Goal: Information Seeking & Learning: Learn about a topic

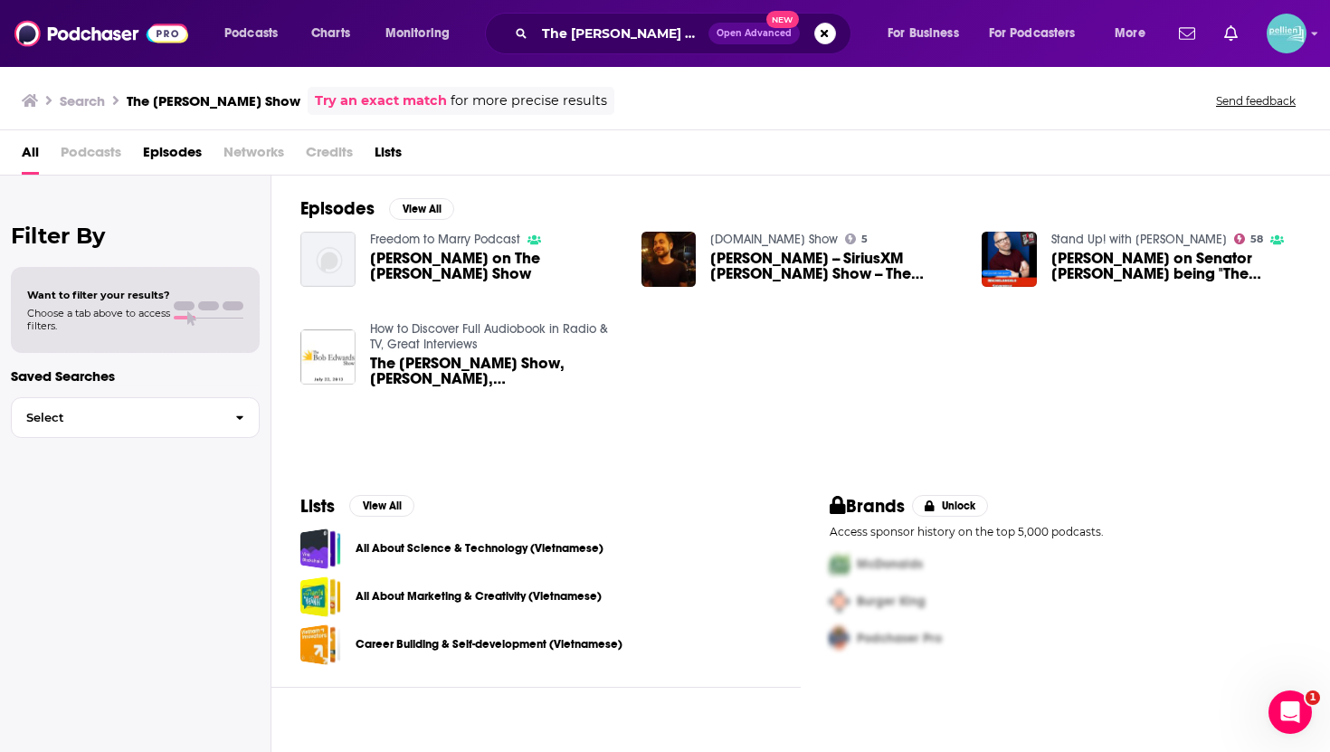
click at [558, 13] on div "The Michelangelo Signorile Show Open Advanced New" at bounding box center [668, 34] width 366 height 42
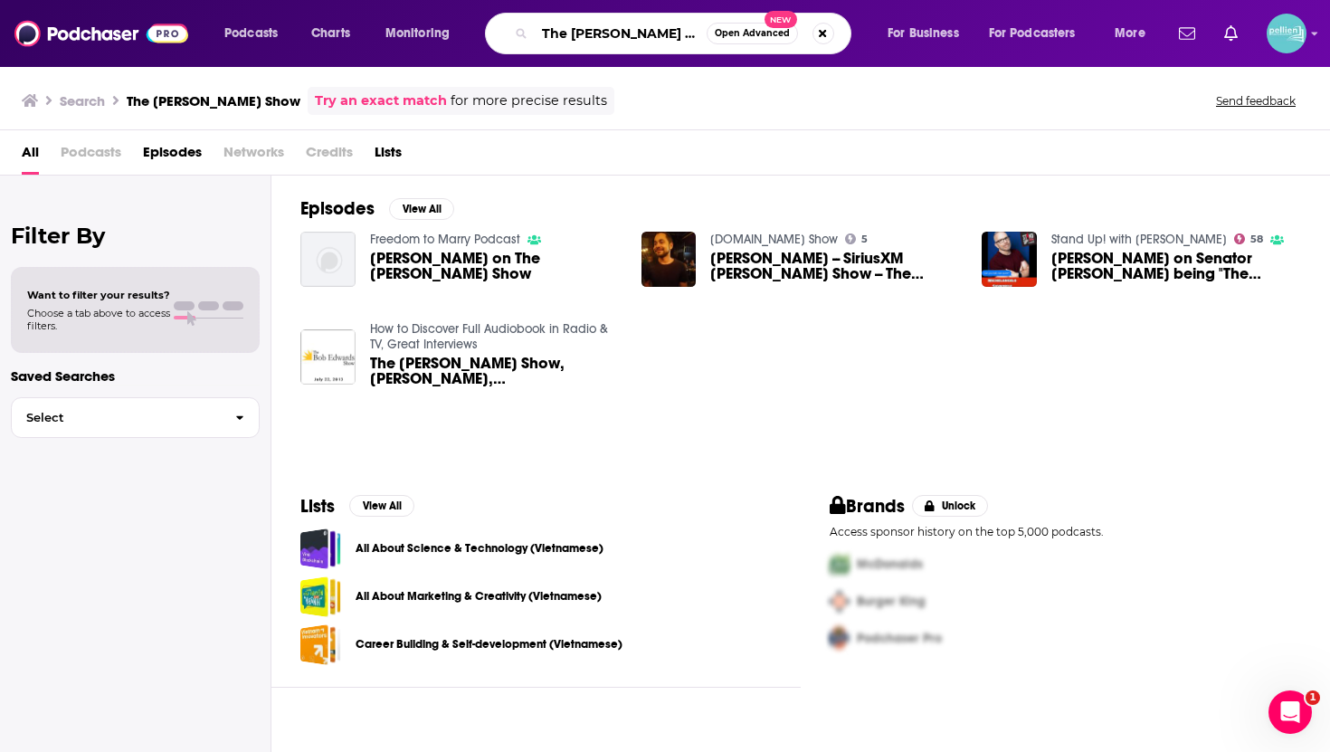
click at [555, 31] on input "The Michelangelo Signorile Show" at bounding box center [621, 33] width 172 height 29
click at [816, 29] on button "Search podcasts, credits, & more..." at bounding box center [823, 34] width 22 height 22
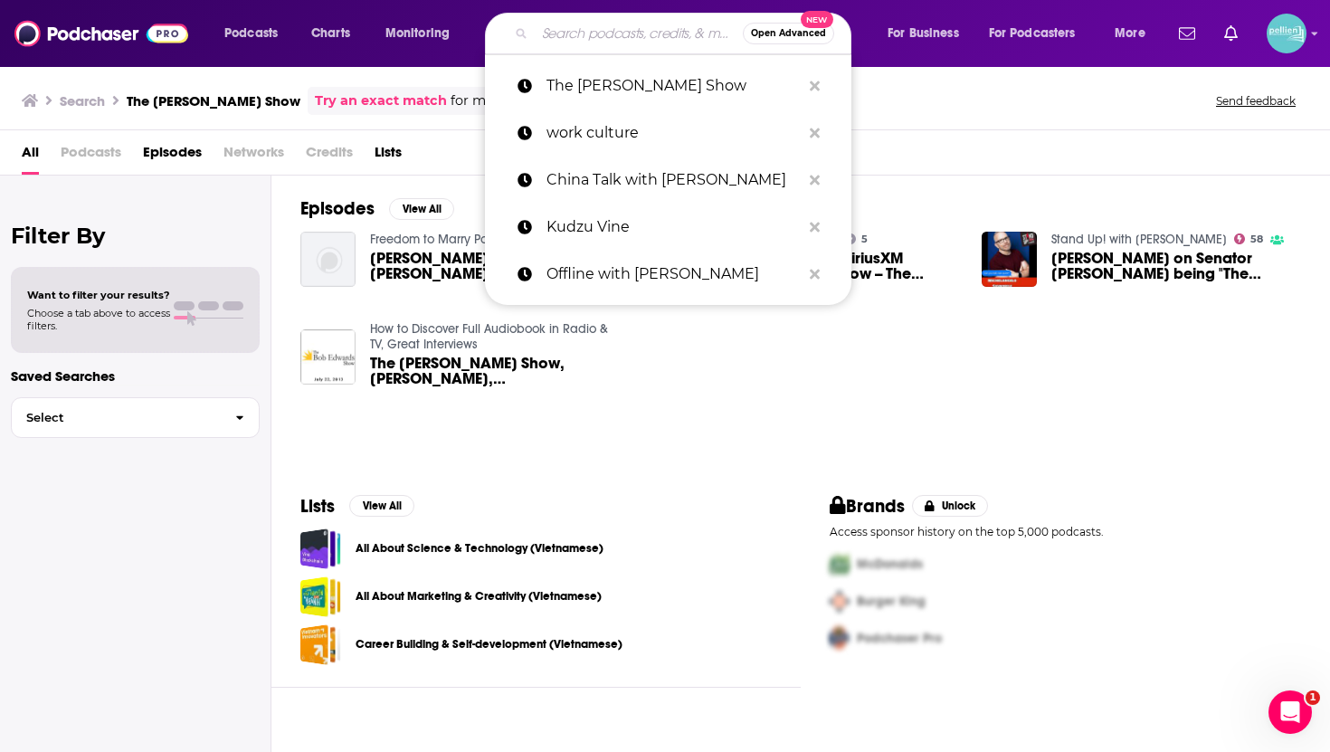
click at [635, 39] on input "Search podcasts, credits, & more..." at bounding box center [639, 33] width 208 height 29
paste input "Solutions Journalism for Social Justice"
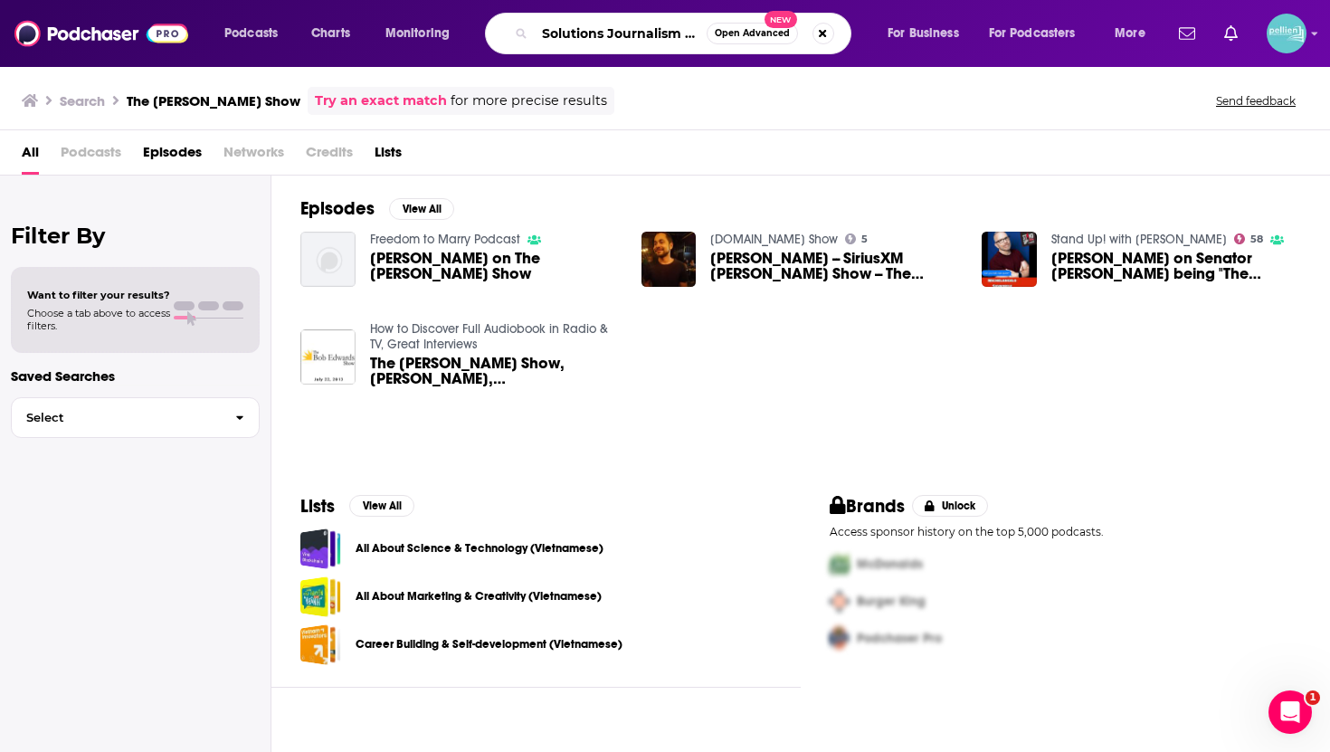
scroll to position [0, 99]
type input "Solutions Journalism for Social Justice"
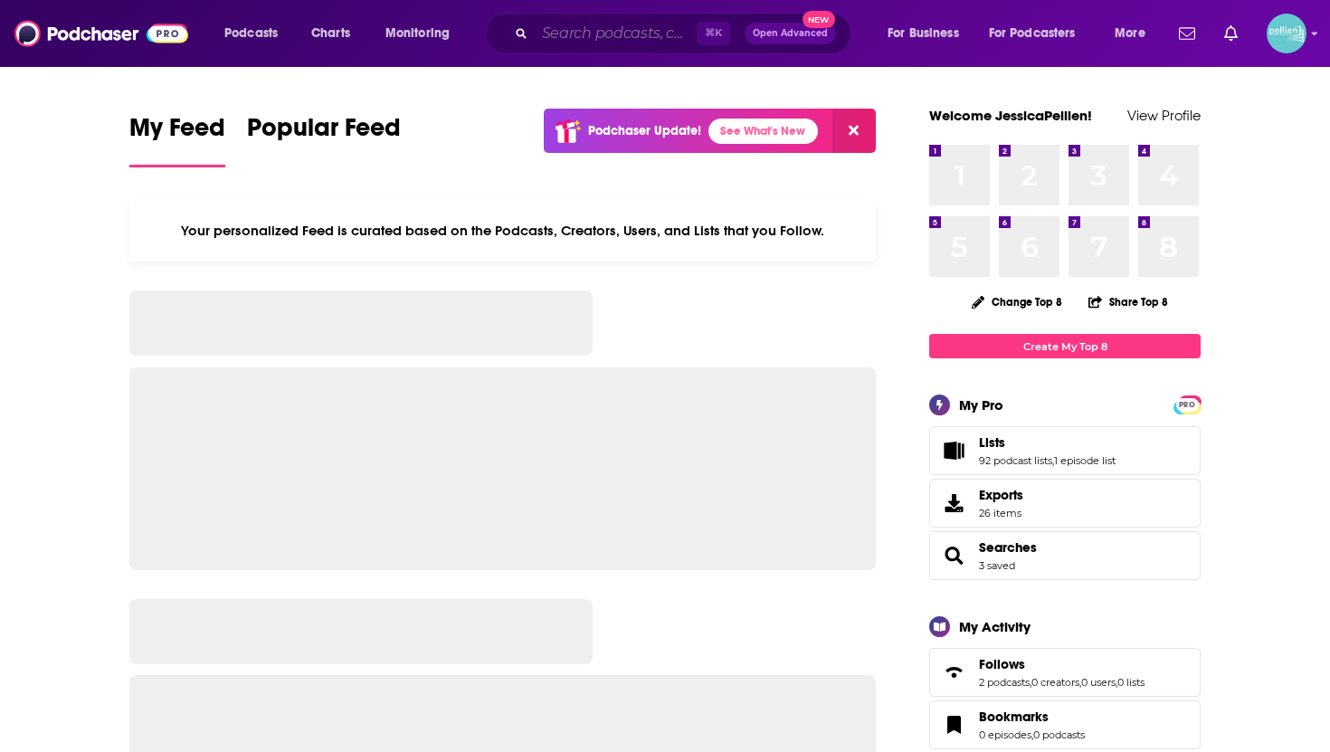
click at [628, 30] on input "Search podcasts, credits, & more..." at bounding box center [616, 33] width 162 height 29
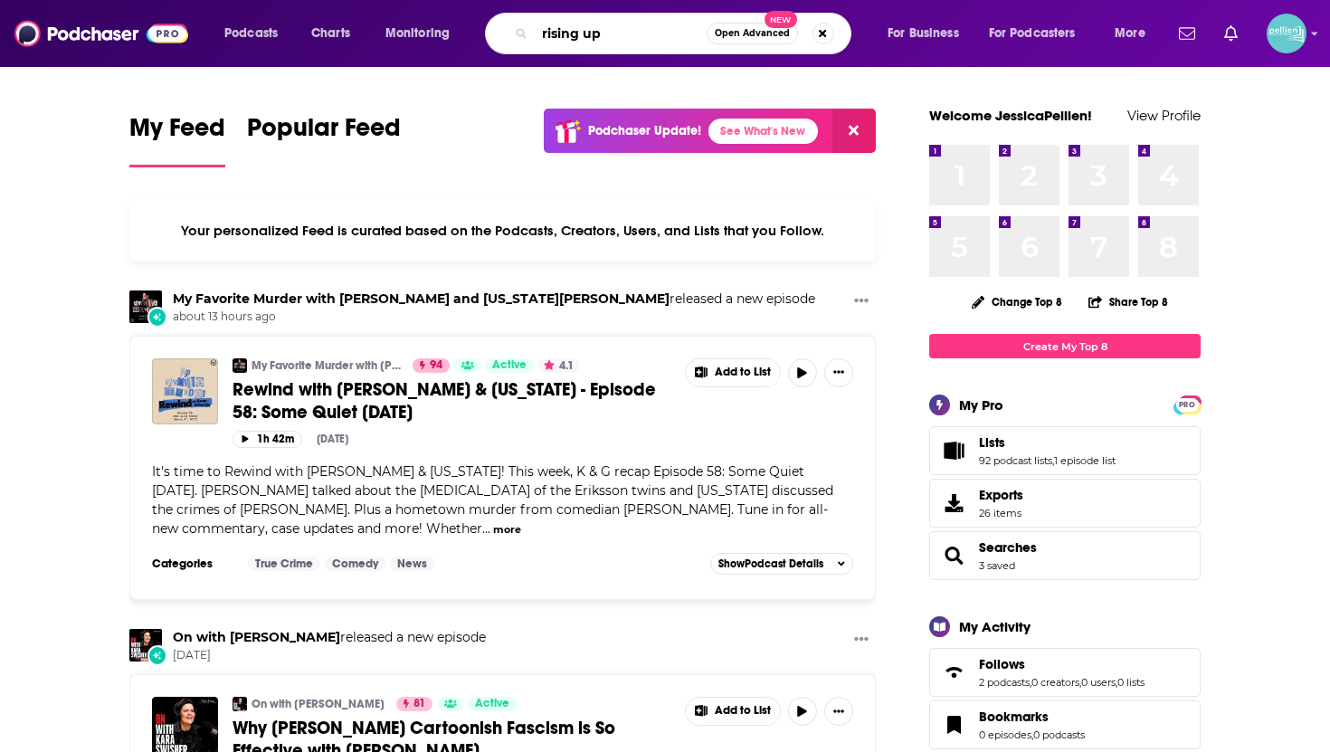
type input "rising up"
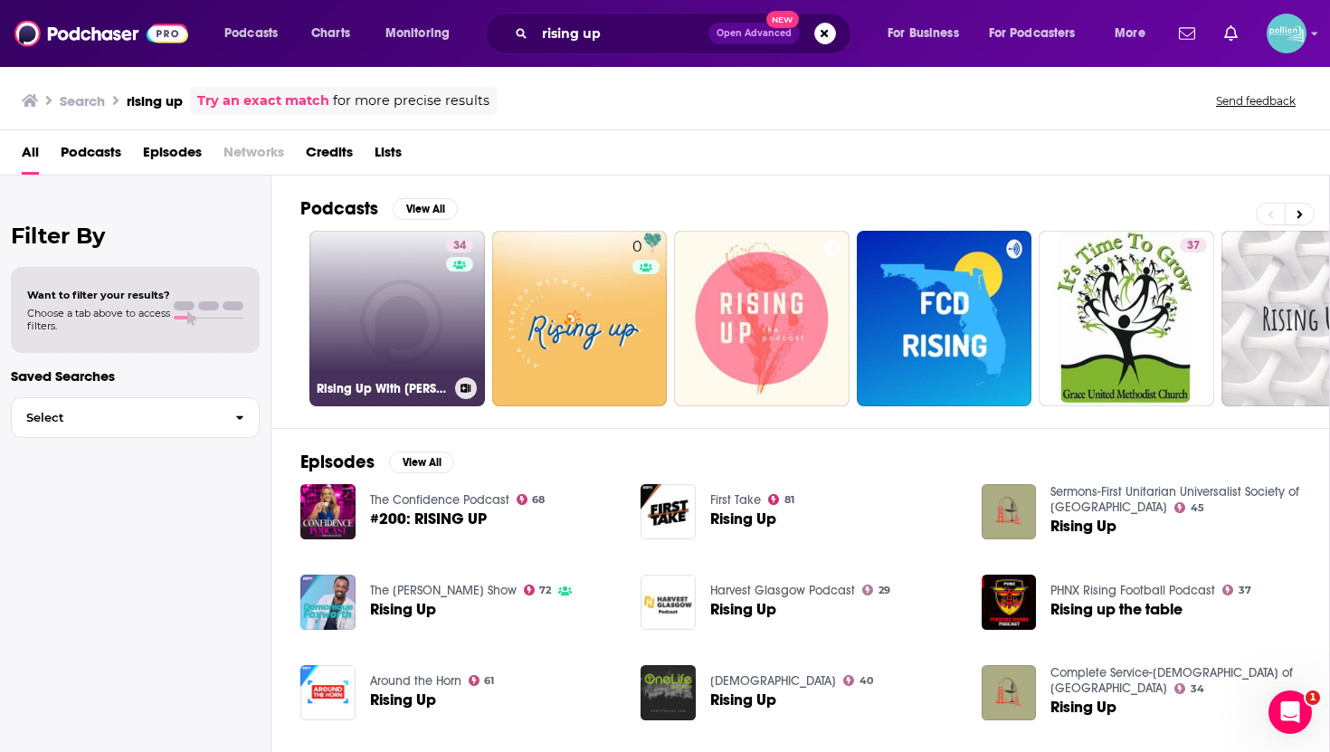
click at [424, 301] on link "34 Rising Up With [PERSON_NAME]" at bounding box center [397, 319] width 176 height 176
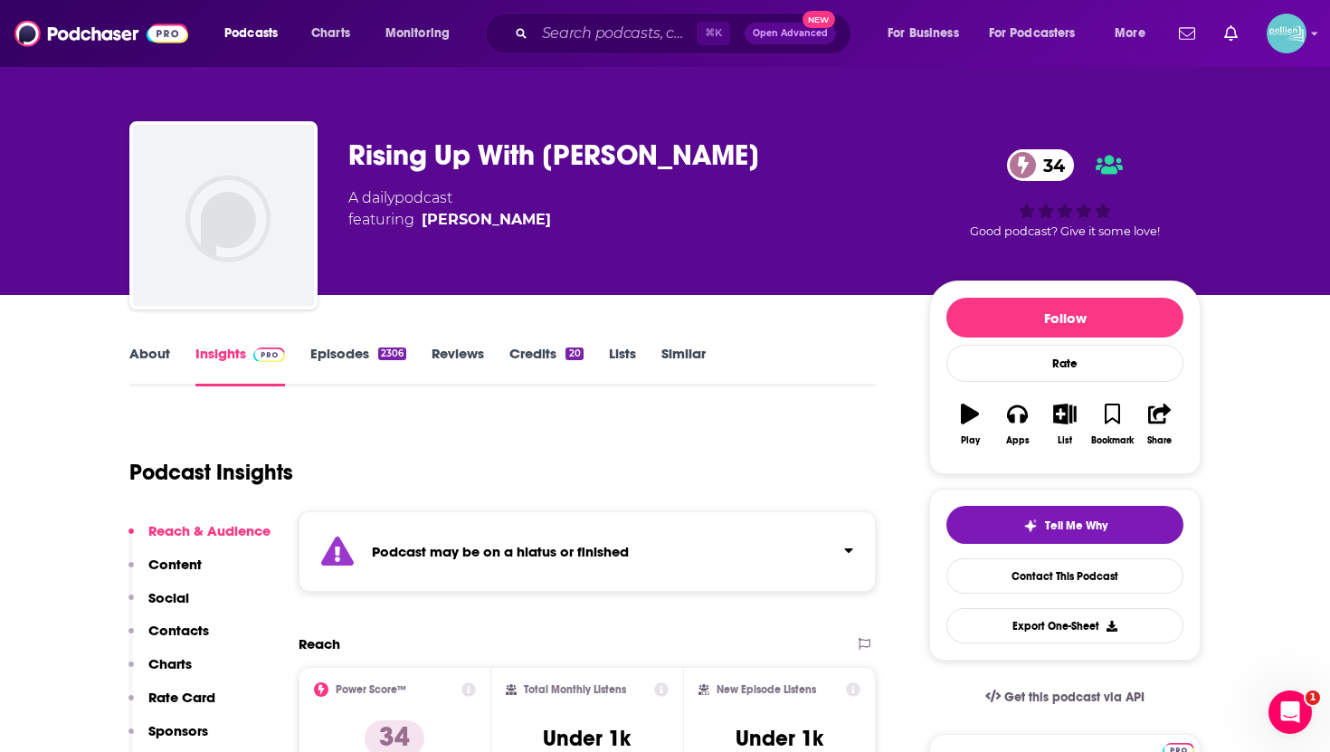
scroll to position [130, 0]
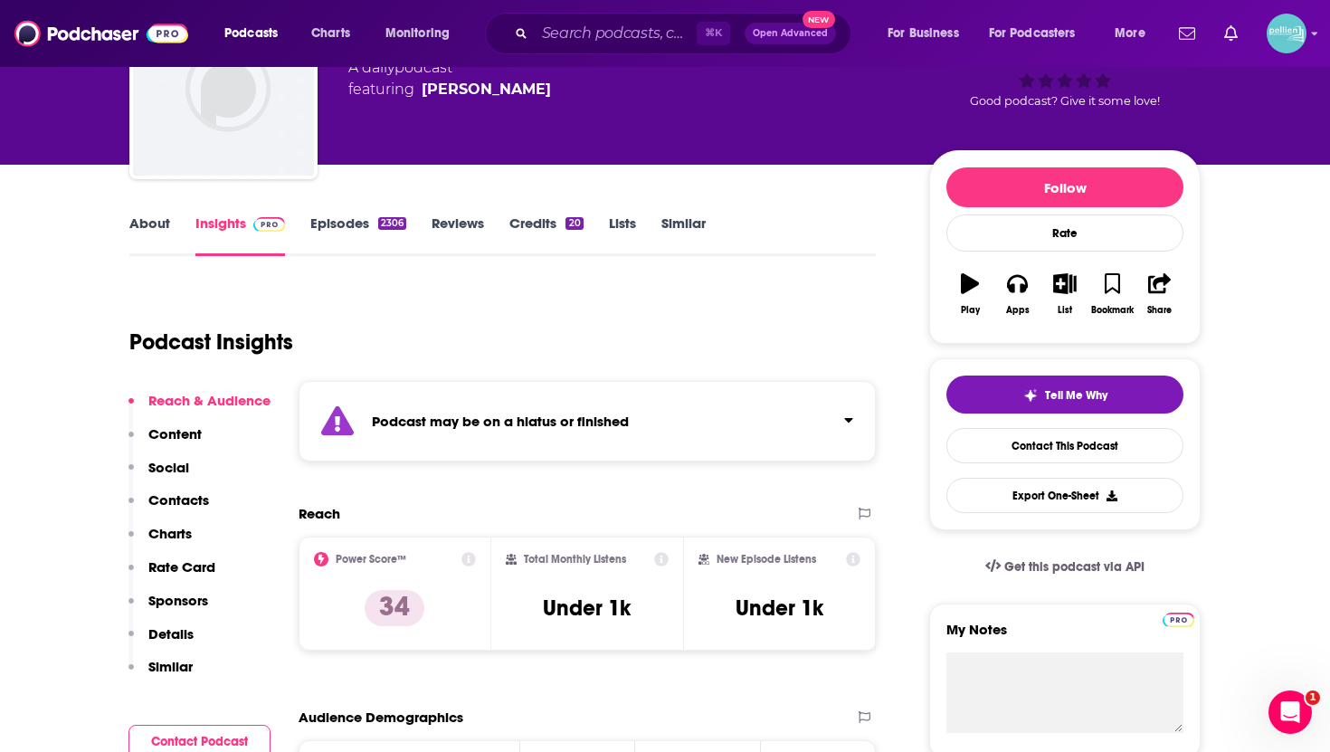
click at [339, 225] on link "Episodes 2306" at bounding box center [358, 235] width 96 height 42
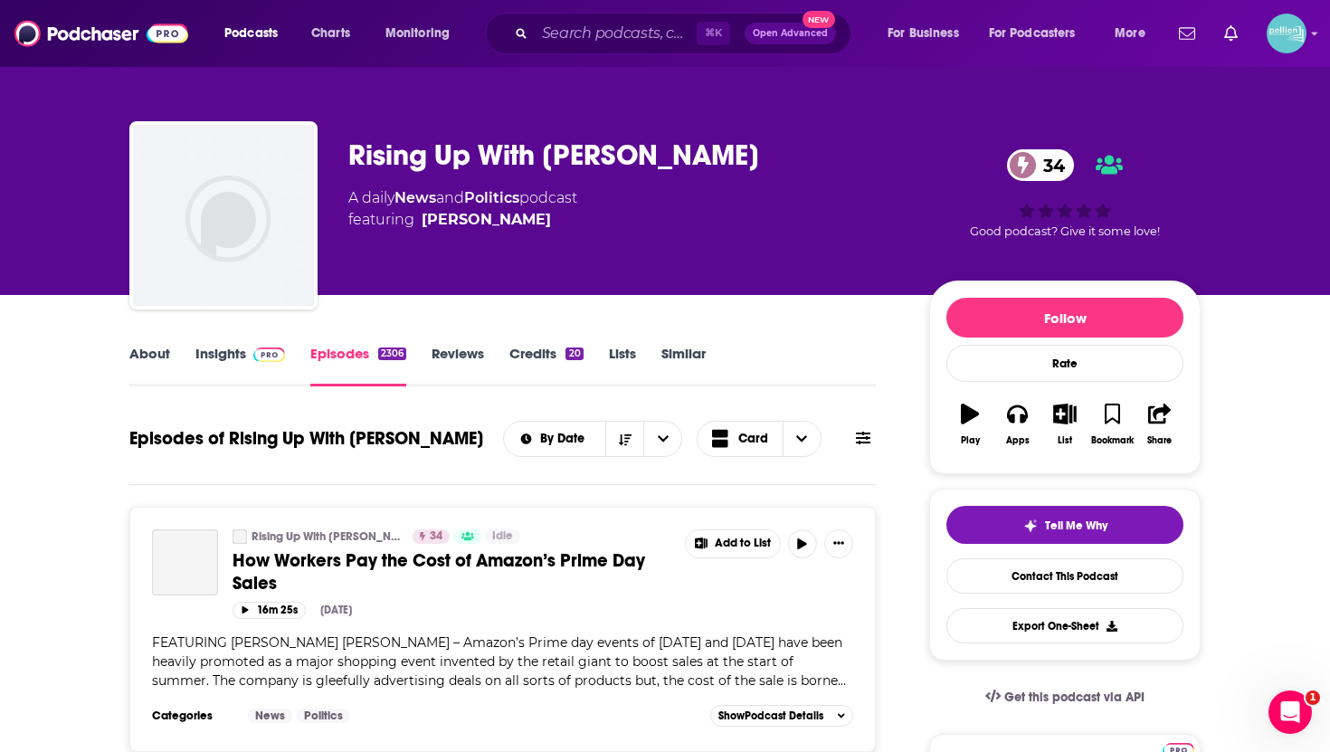
click at [232, 363] on link "Insights" at bounding box center [240, 366] width 90 height 42
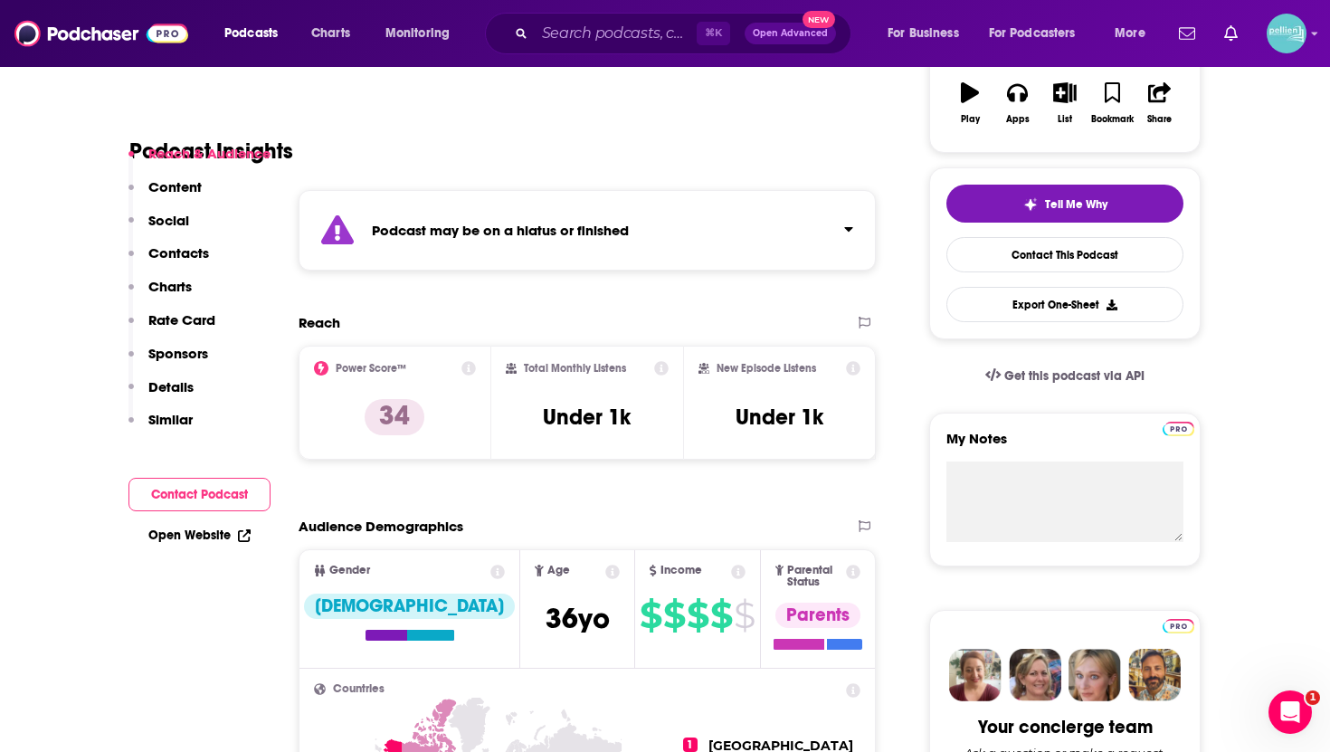
scroll to position [256, 0]
